Goal: Task Accomplishment & Management: Manage account settings

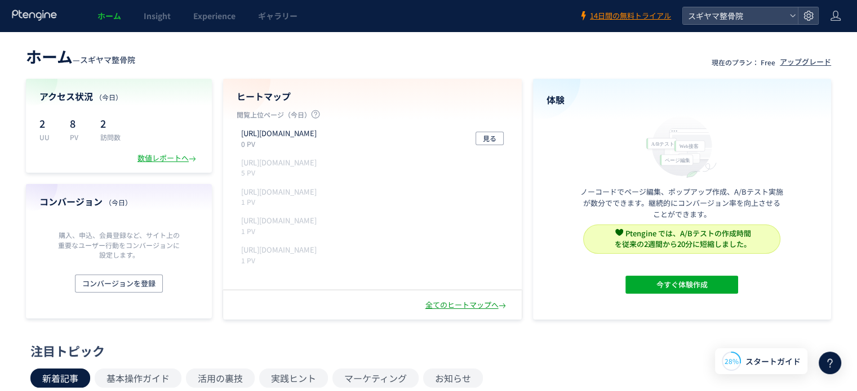
click at [444, 306] on div "全てのヒートマップへ" at bounding box center [466, 305] width 83 height 11
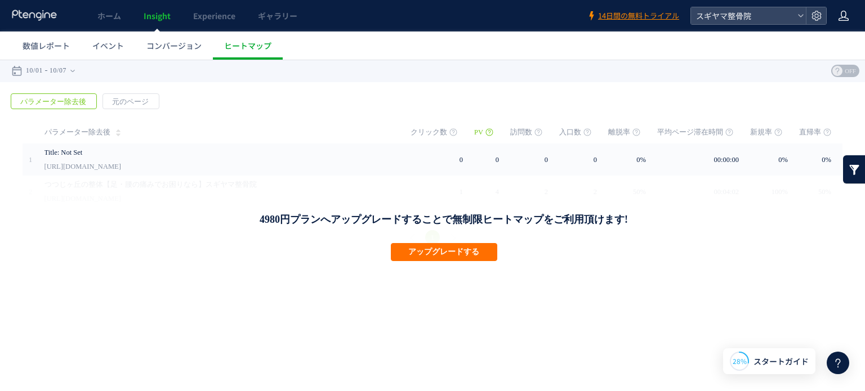
click at [847, 16] on icon at bounding box center [843, 15] width 11 height 11
click at [827, 46] on span "アカウント設定" at bounding box center [814, 44] width 55 height 11
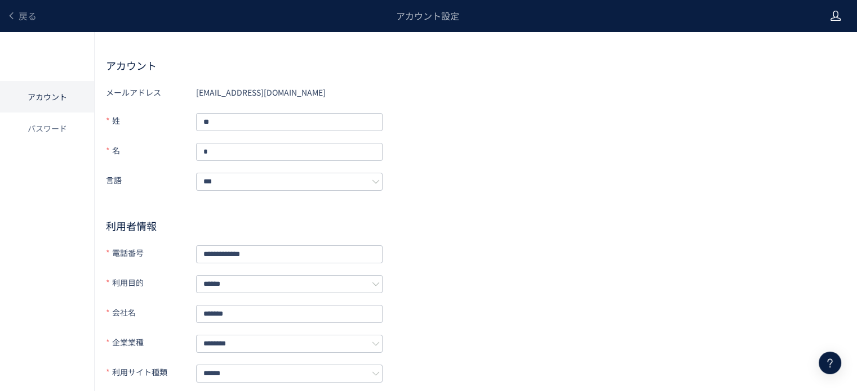
click at [835, 14] on icon at bounding box center [835, 15] width 11 height 11
click at [803, 63] on span "ログアウト" at bounding box center [798, 62] width 39 height 11
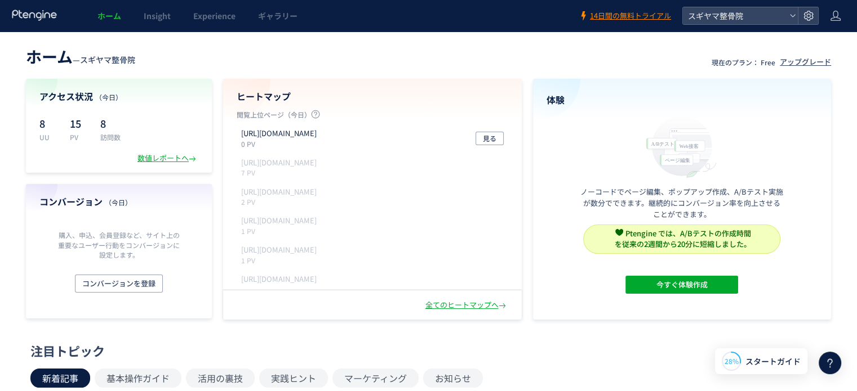
click at [829, 16] on header "ホーム Insight Experience ギャラリー 14日間の無料トライアル スギヤマ整骨院" at bounding box center [428, 16] width 857 height 32
click at [834, 17] on icon at bounding box center [835, 15] width 11 height 11
click at [821, 42] on span "アカウント設定" at bounding box center [806, 44] width 55 height 11
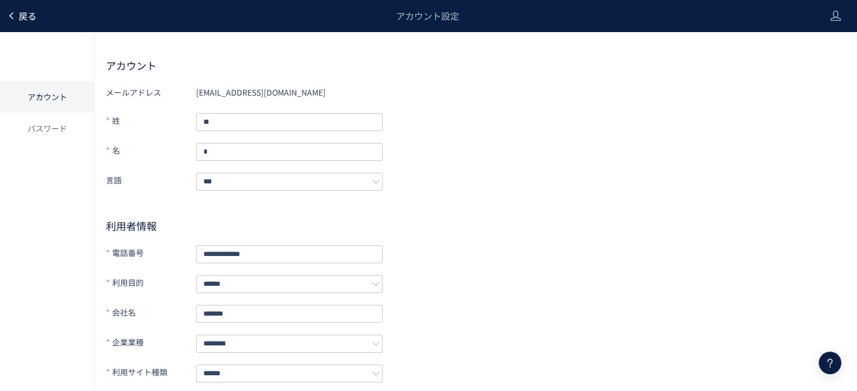
click at [20, 13] on span "戻る" at bounding box center [28, 16] width 18 height 14
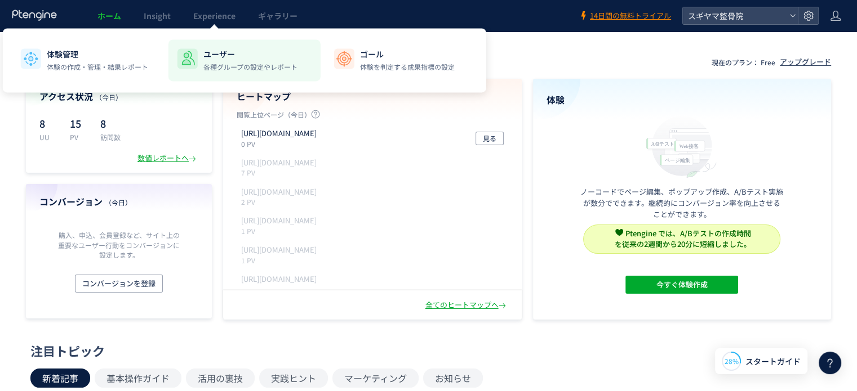
click at [213, 56] on p "ユーザー" at bounding box center [250, 53] width 94 height 11
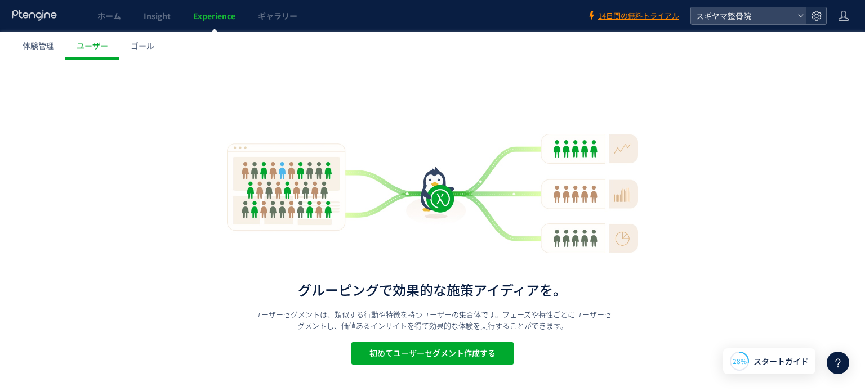
click at [815, 16] on use at bounding box center [817, 16] width 10 height 10
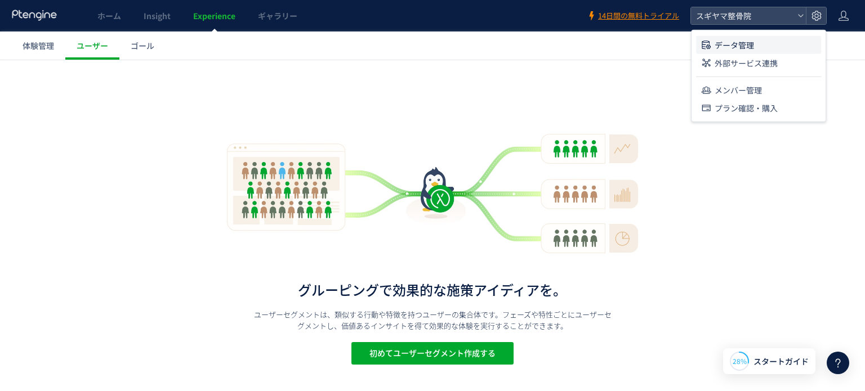
click at [749, 45] on span "データ管理" at bounding box center [734, 45] width 39 height 18
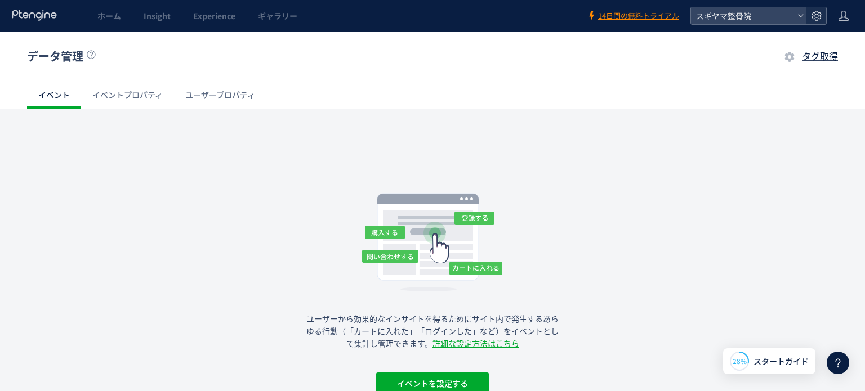
click at [816, 16] on icon at bounding box center [816, 15] width 11 height 11
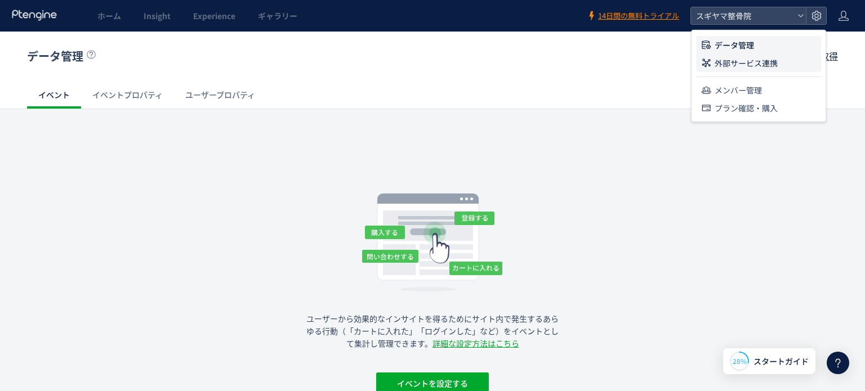
click at [771, 60] on span "外部サービス連携" at bounding box center [746, 63] width 63 height 18
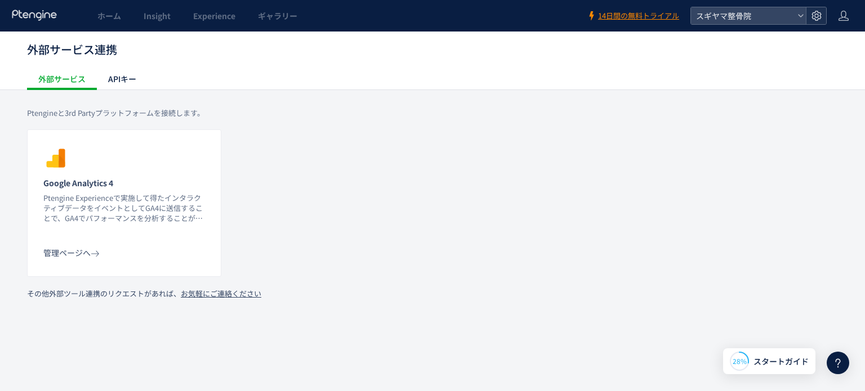
click at [817, 19] on icon at bounding box center [816, 15] width 11 height 11
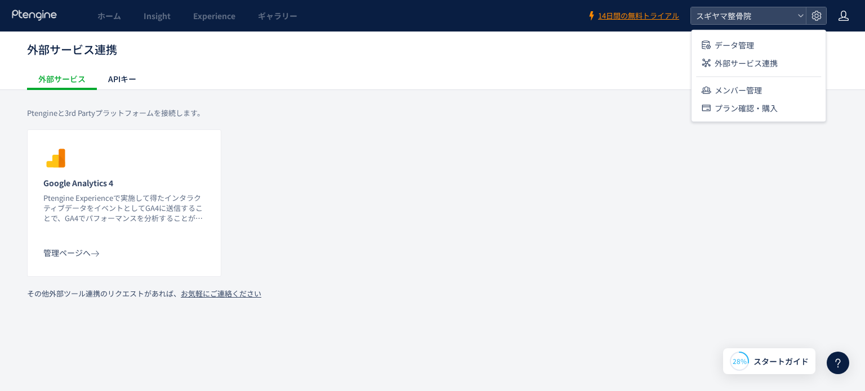
click at [841, 29] on div at bounding box center [843, 16] width 11 height 32
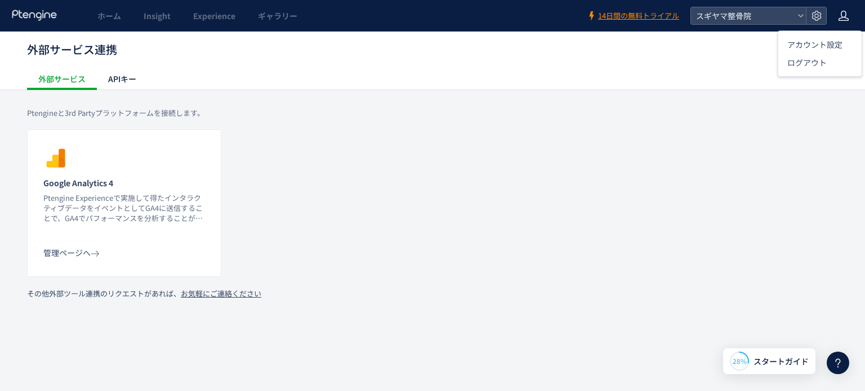
click at [842, 15] on icon at bounding box center [843, 15] width 11 height 11
click at [840, 15] on icon at bounding box center [843, 15] width 11 height 11
click at [825, 42] on span "アカウント設定" at bounding box center [814, 44] width 55 height 11
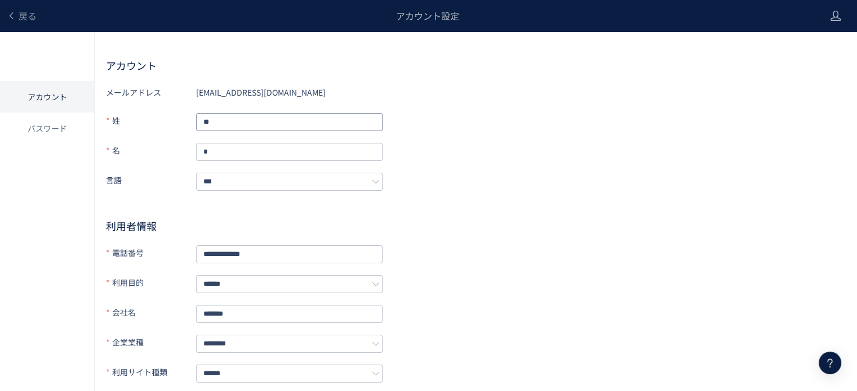
drag, startPoint x: 279, startPoint y: 121, endPoint x: 173, endPoint y: 120, distance: 105.9
click at [174, 120] on div "姓 **" at bounding box center [244, 122] width 277 height 20
drag, startPoint x: 217, startPoint y: 147, endPoint x: 195, endPoint y: 147, distance: 22.0
click at [196, 147] on input "*" at bounding box center [289, 152] width 186 height 18
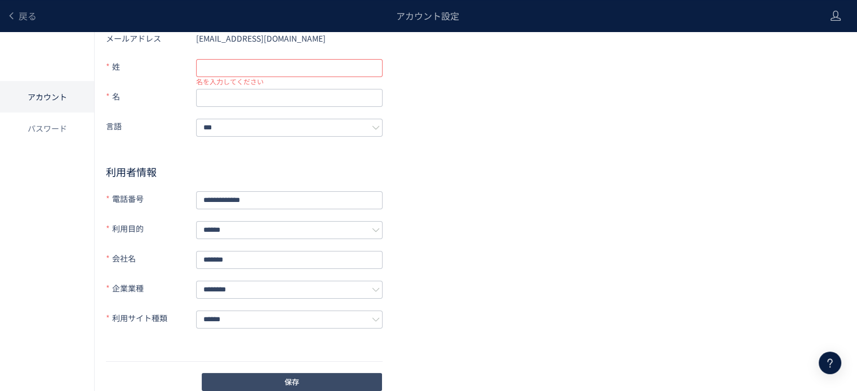
click at [295, 373] on span "保存" at bounding box center [291, 382] width 15 height 18
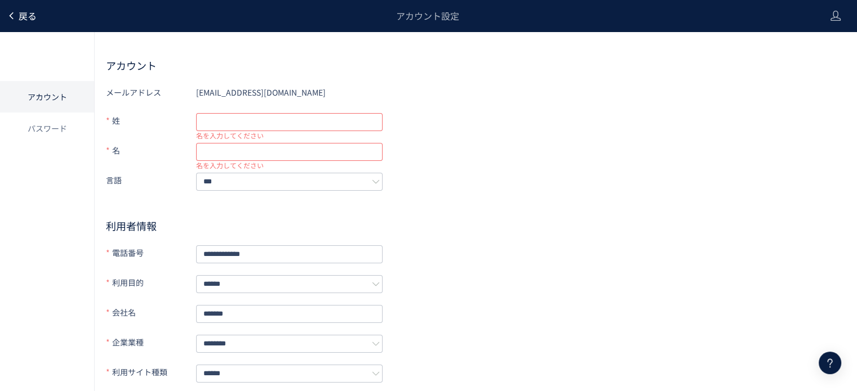
click at [25, 13] on span "戻る" at bounding box center [28, 16] width 18 height 14
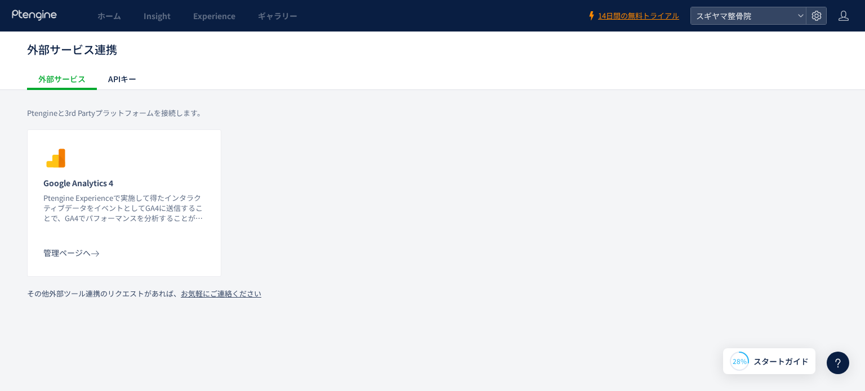
click at [27, 10] on icon at bounding box center [34, 15] width 47 height 11
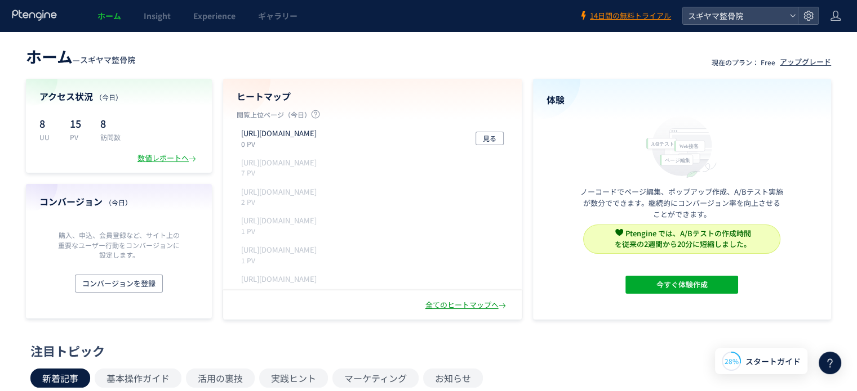
click at [456, 308] on div "全てのヒートマップへ" at bounding box center [466, 305] width 83 height 11
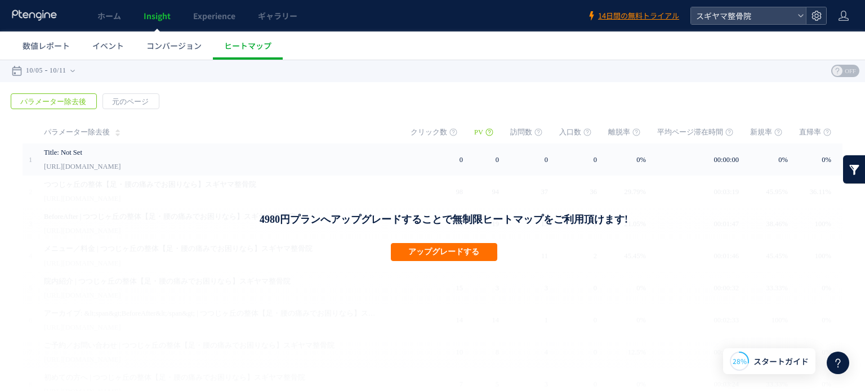
click at [818, 16] on use at bounding box center [817, 16] width 10 height 10
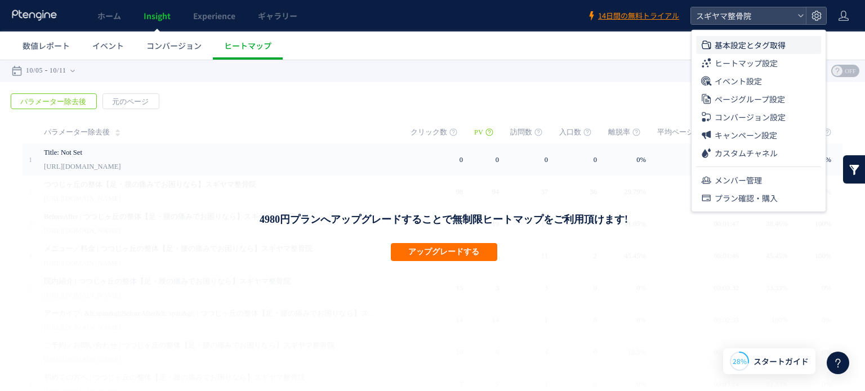
click at [738, 48] on span "基本設定とタグ取得" at bounding box center [750, 45] width 71 height 18
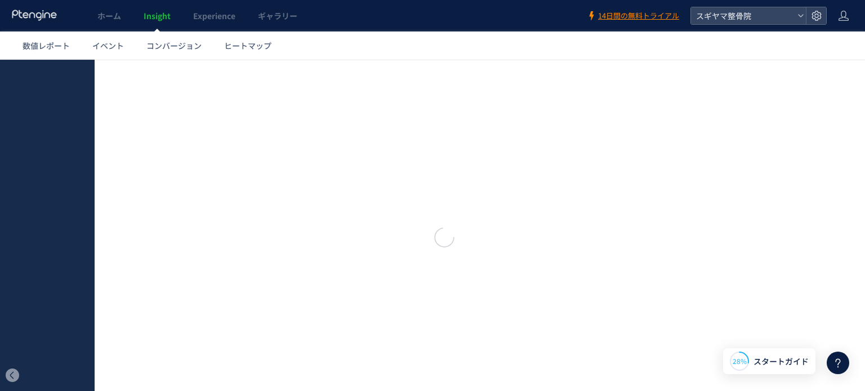
type input "*******"
type input "**********"
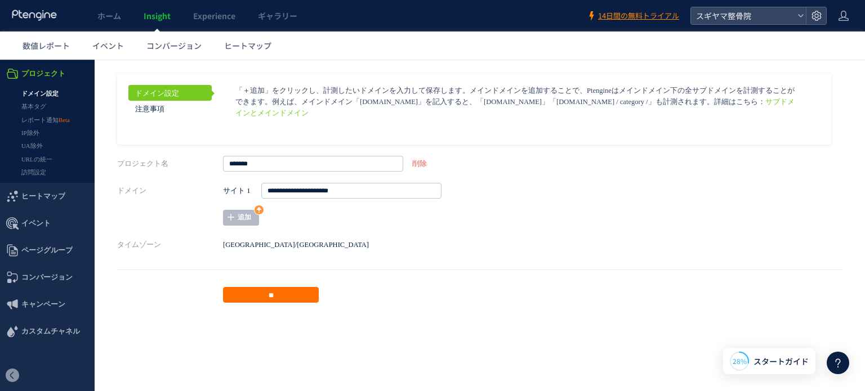
click at [417, 163] on link "削除" at bounding box center [419, 164] width 15 height 8
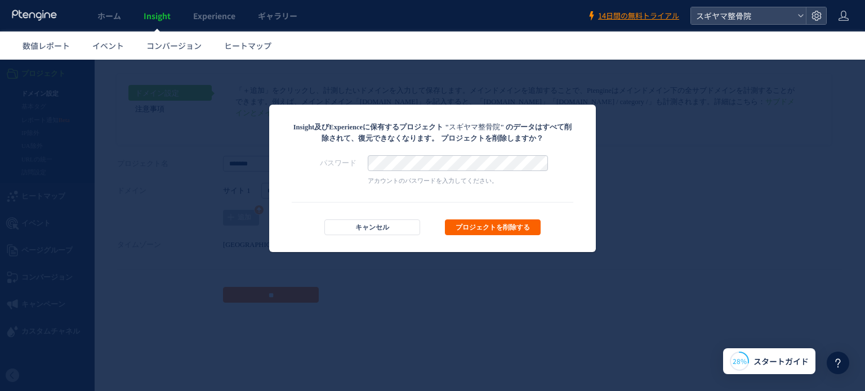
click at [471, 225] on span "プロジェクトを削除する" at bounding box center [493, 227] width 74 height 7
click at [466, 231] on span "プロジェクトを削除する" at bounding box center [493, 227] width 74 height 7
